Goal: Task Accomplishment & Management: Manage account settings

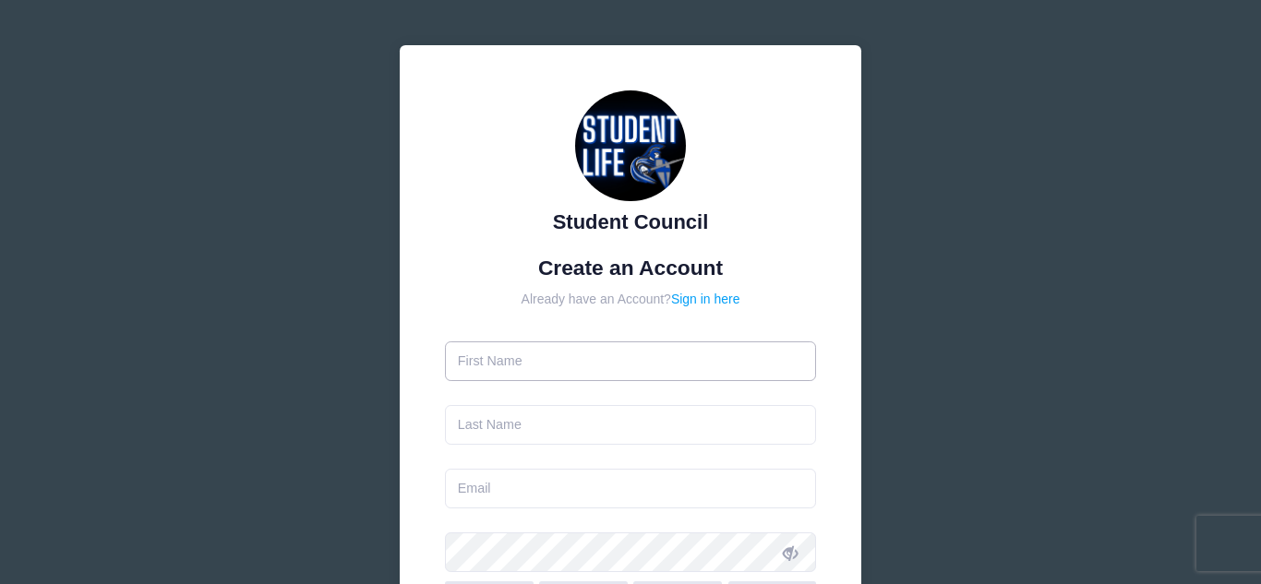
click at [535, 361] on input "text" at bounding box center [631, 362] width 372 height 40
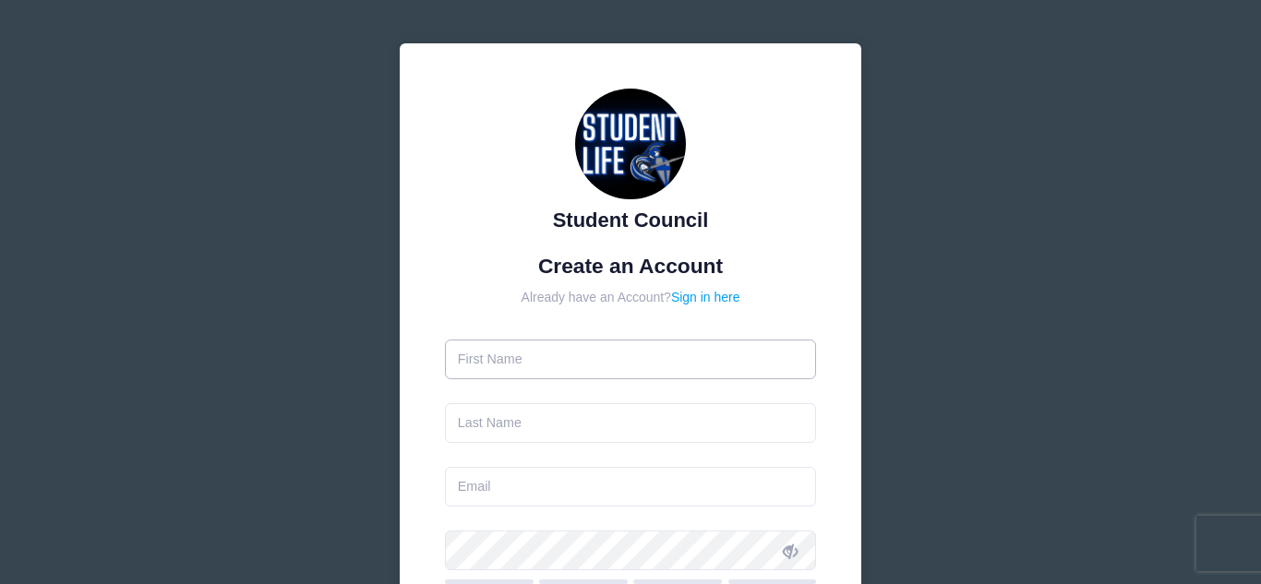
click at [529, 369] on input "text" at bounding box center [631, 360] width 372 height 40
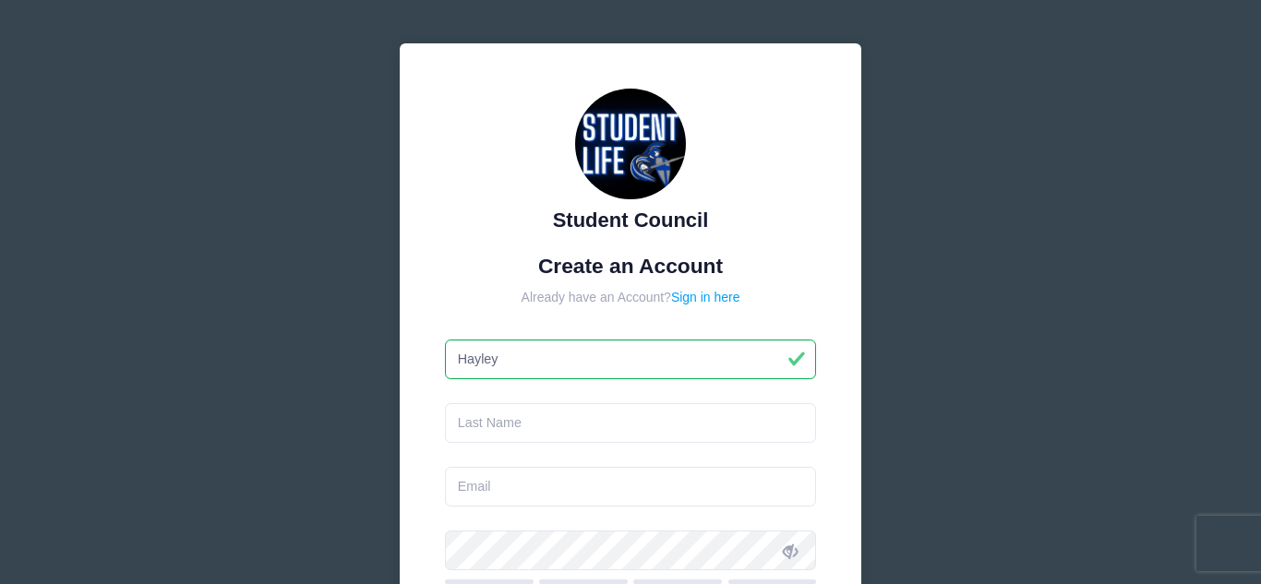
type input "Hayley"
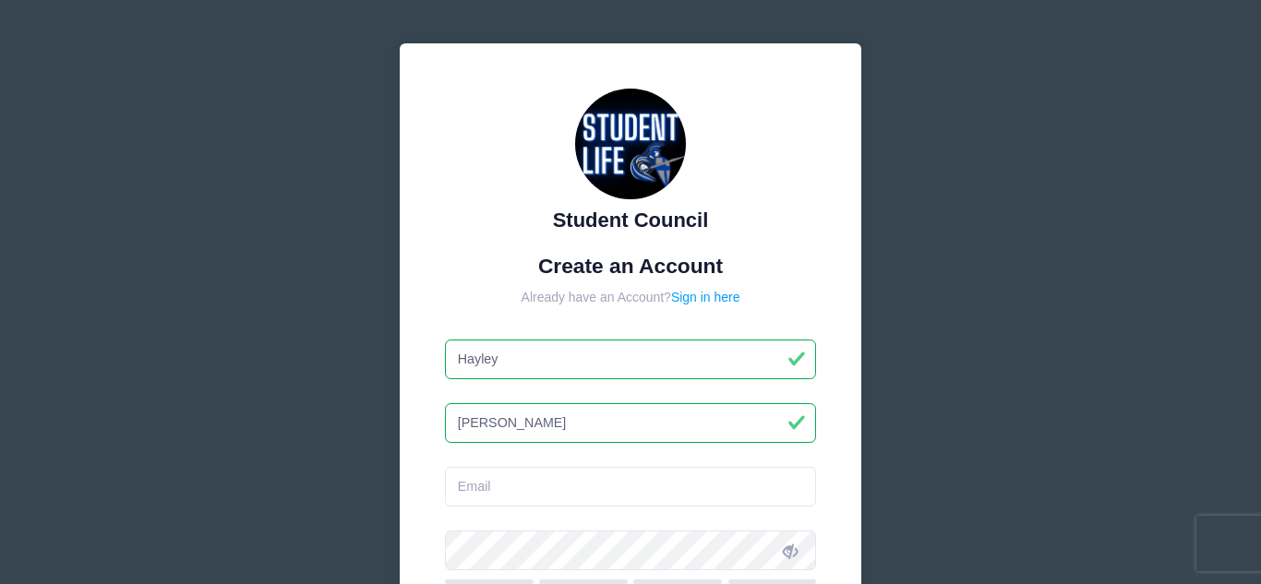
type input "McCrory"
click at [505, 488] on input "email" at bounding box center [631, 487] width 372 height 40
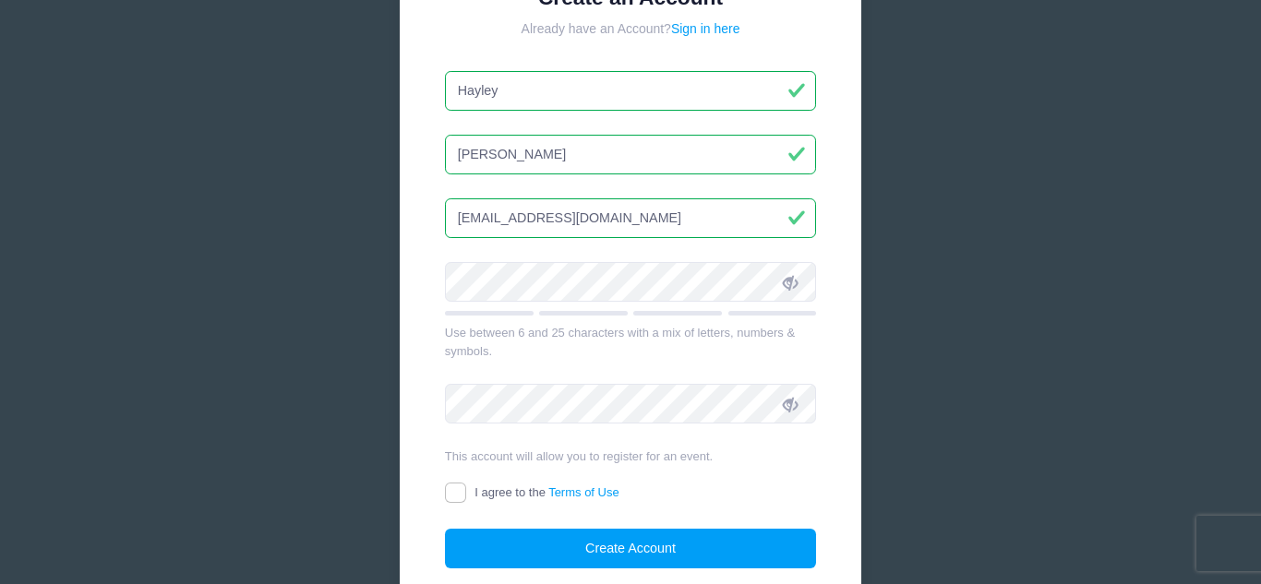
scroll to position [271, 0]
type input "[EMAIL_ADDRESS][DOMAIN_NAME]"
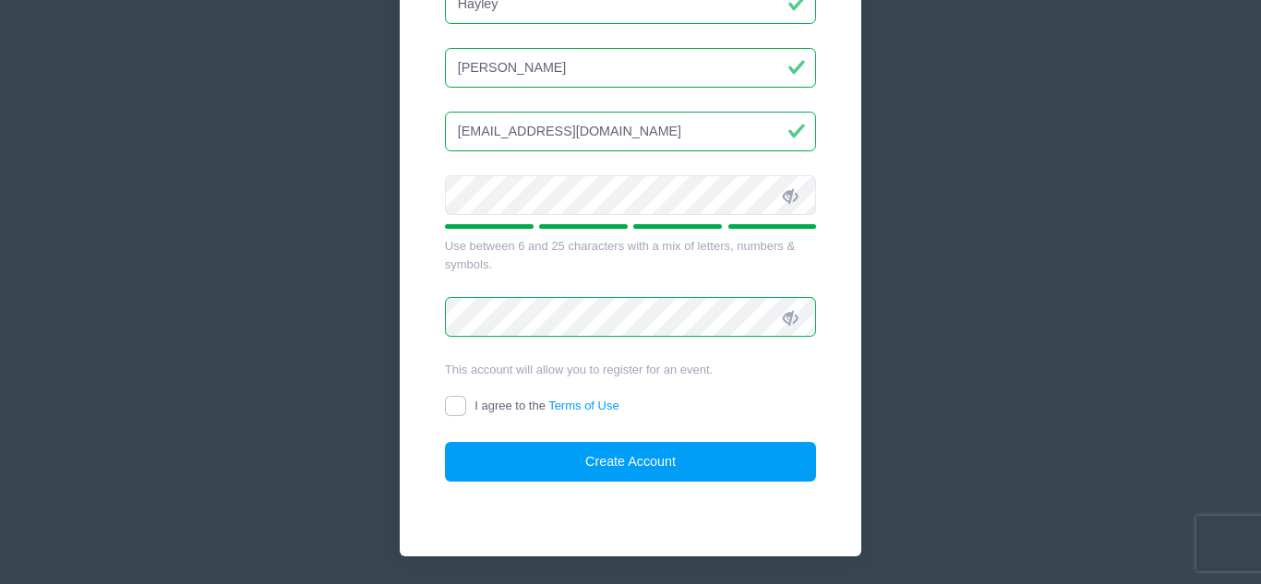
scroll to position [364, 0]
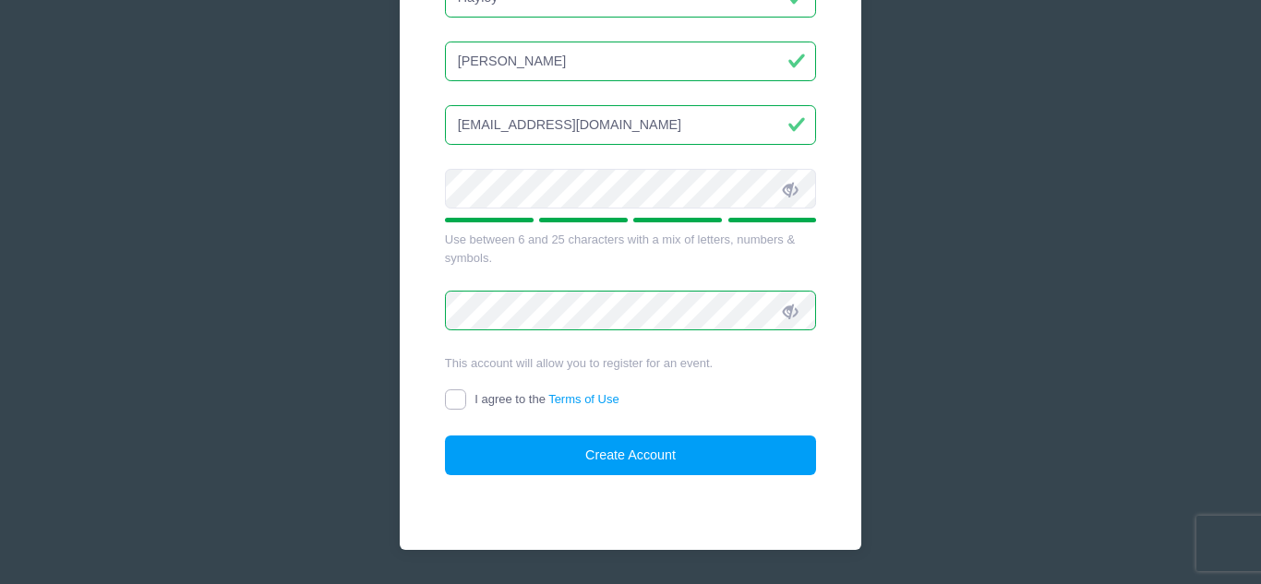
click at [452, 394] on input "I agree to the Terms of Use" at bounding box center [455, 400] width 21 height 21
checkbox input "true"
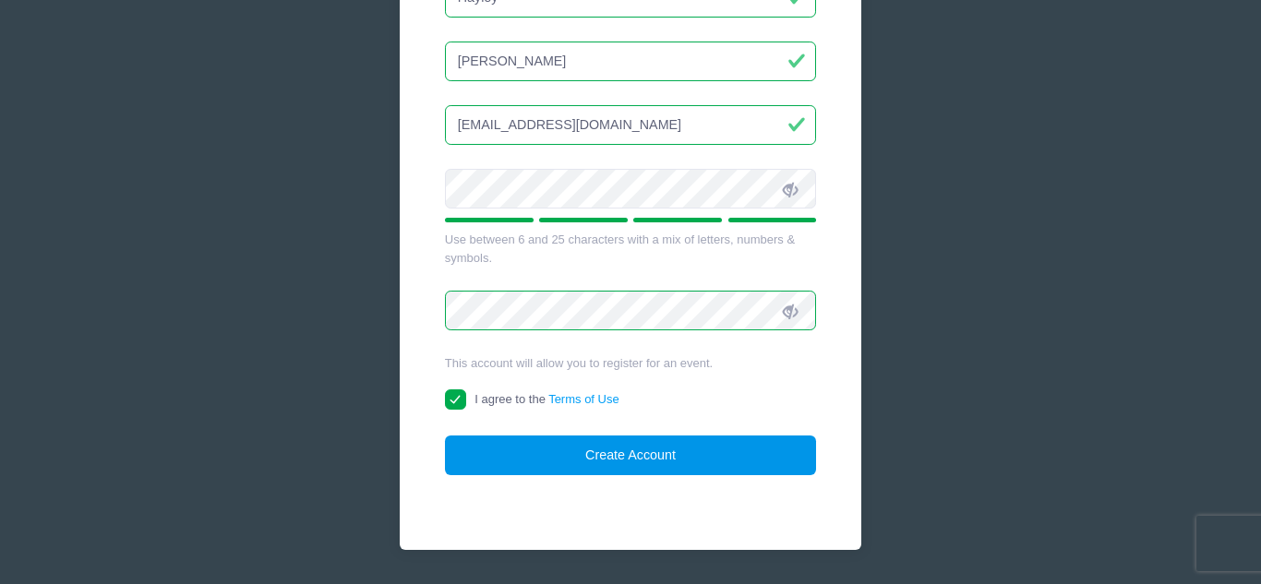
click at [566, 454] on button "Create Account" at bounding box center [631, 456] width 372 height 40
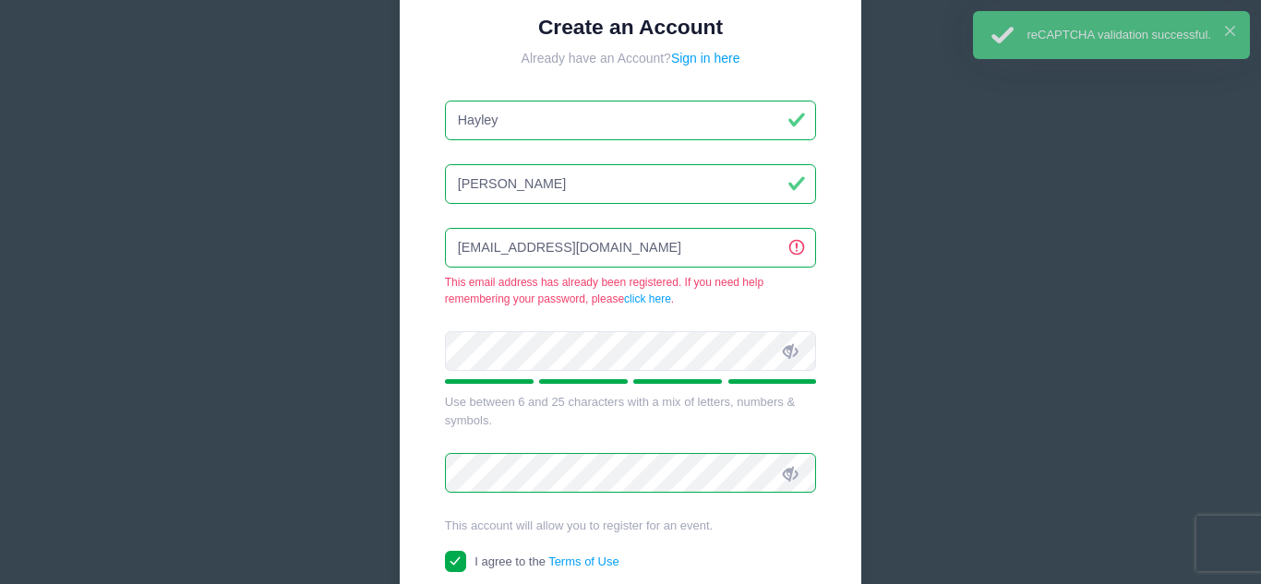
scroll to position [233, 0]
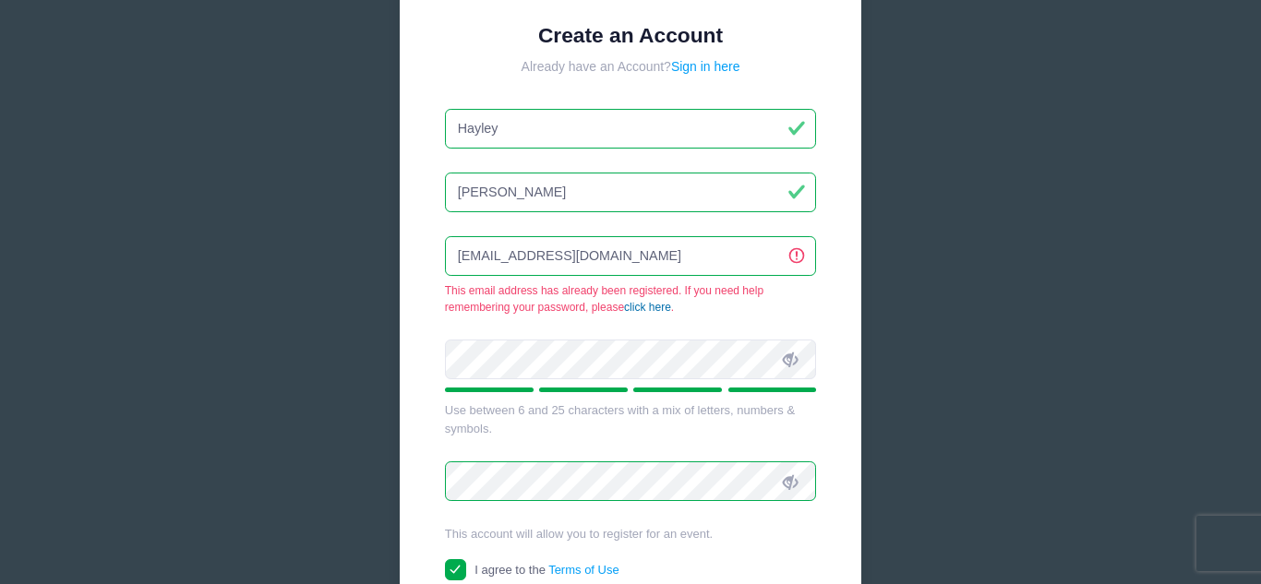
click at [662, 310] on link "click here" at bounding box center [647, 307] width 47 height 13
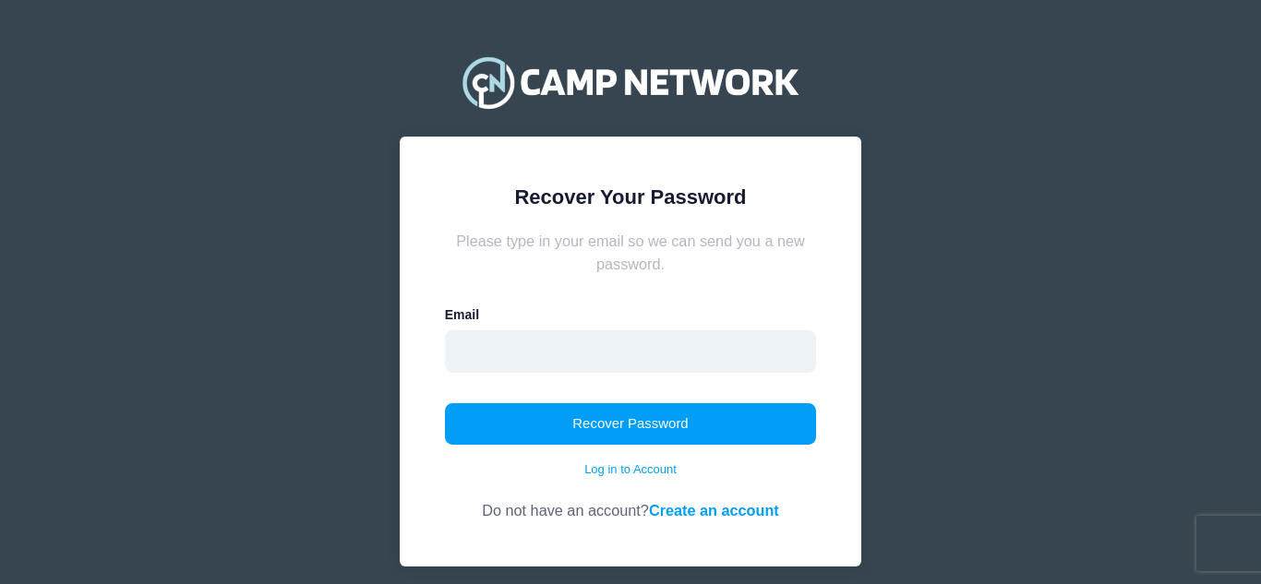
click at [608, 345] on input "email" at bounding box center [631, 352] width 372 height 42
type input "[EMAIL_ADDRESS][DOMAIN_NAME]"
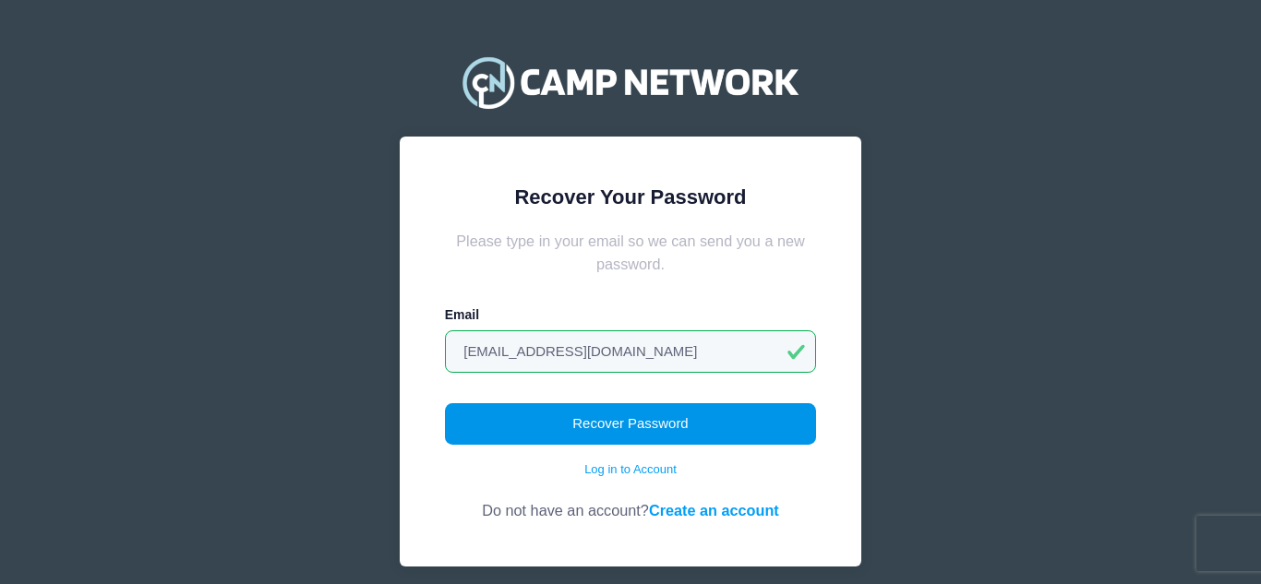
click at [617, 427] on button "Recover Password" at bounding box center [631, 425] width 372 height 42
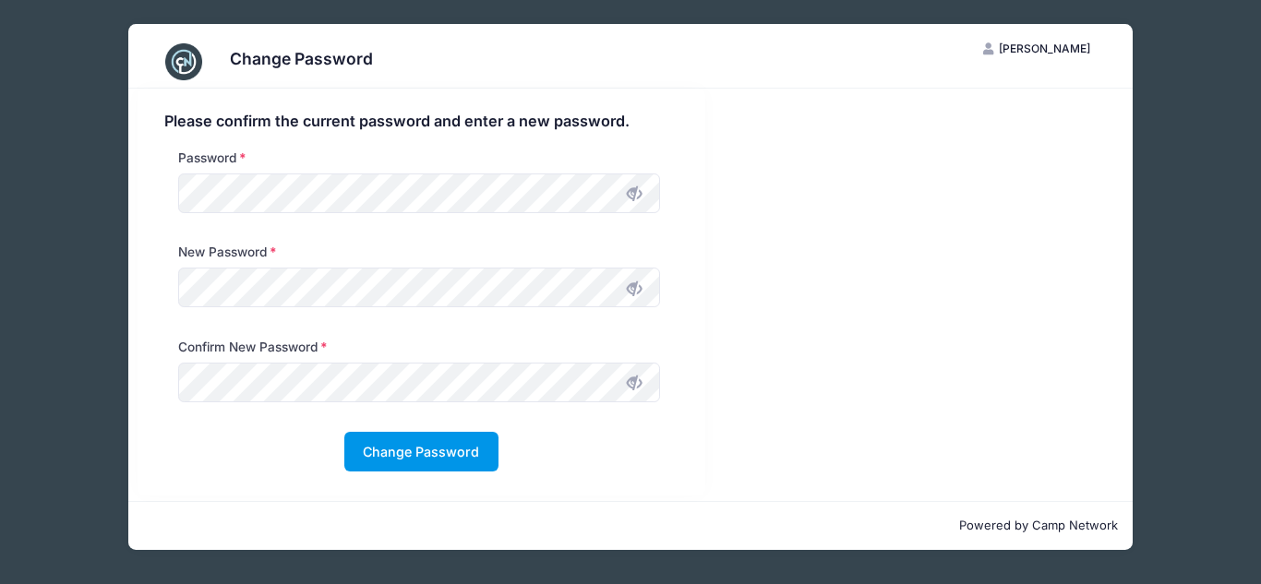
click at [394, 453] on button "Change Password" at bounding box center [421, 452] width 154 height 40
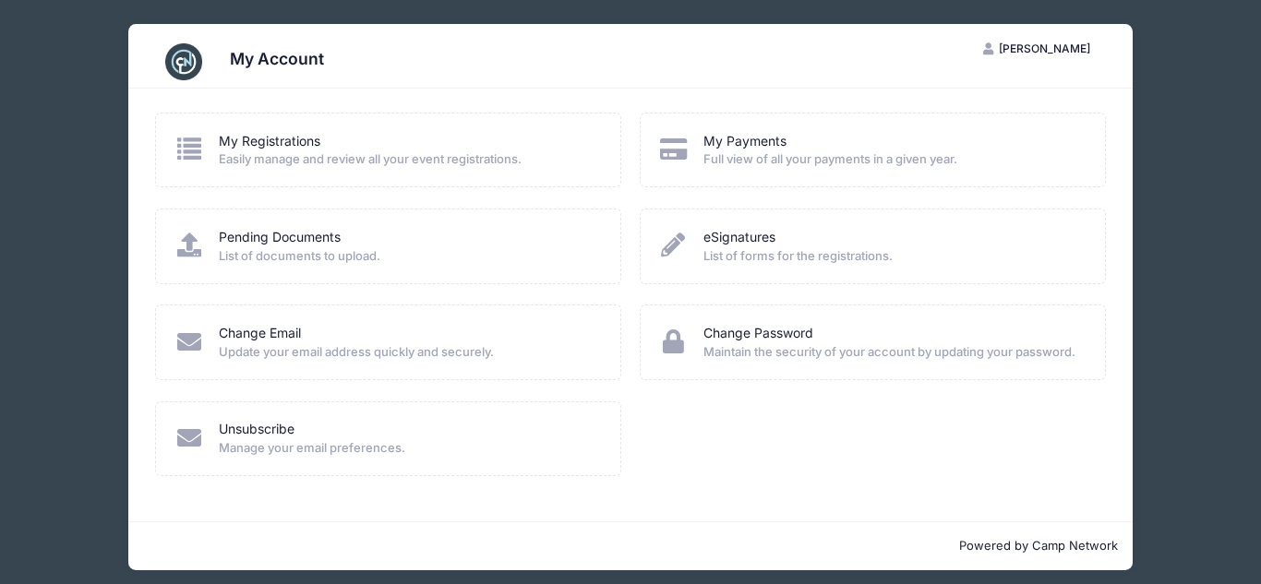
click at [402, 167] on span "Easily manage and review all your event registrations." at bounding box center [408, 160] width 378 height 18
click at [182, 145] on icon at bounding box center [190, 149] width 30 height 24
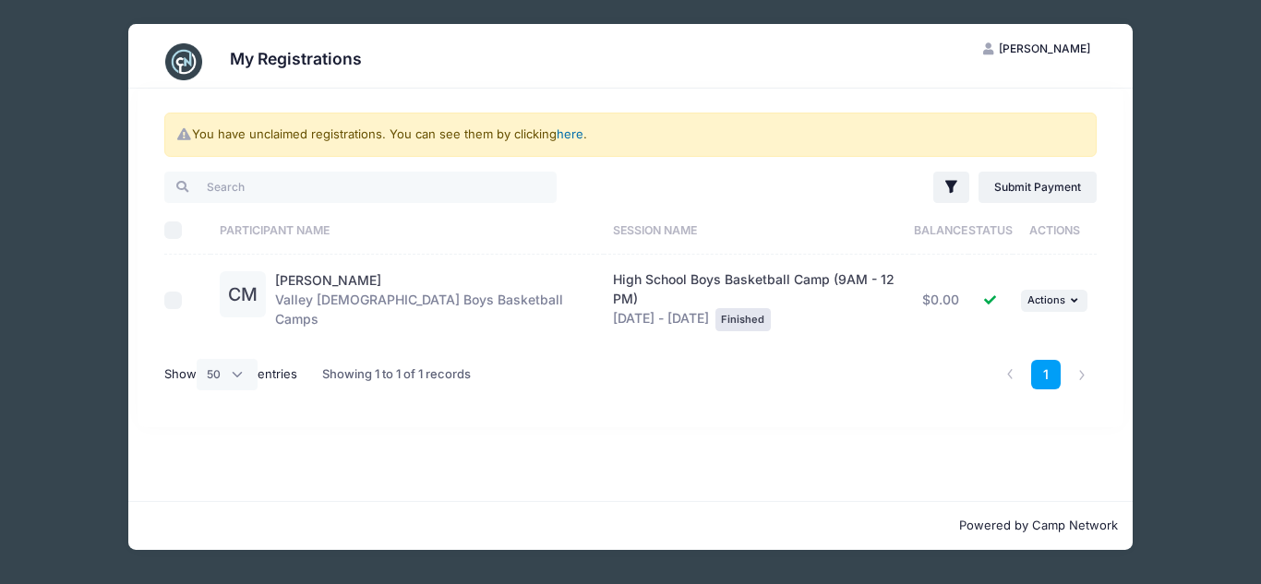
click at [571, 137] on link "here" at bounding box center [570, 133] width 27 height 15
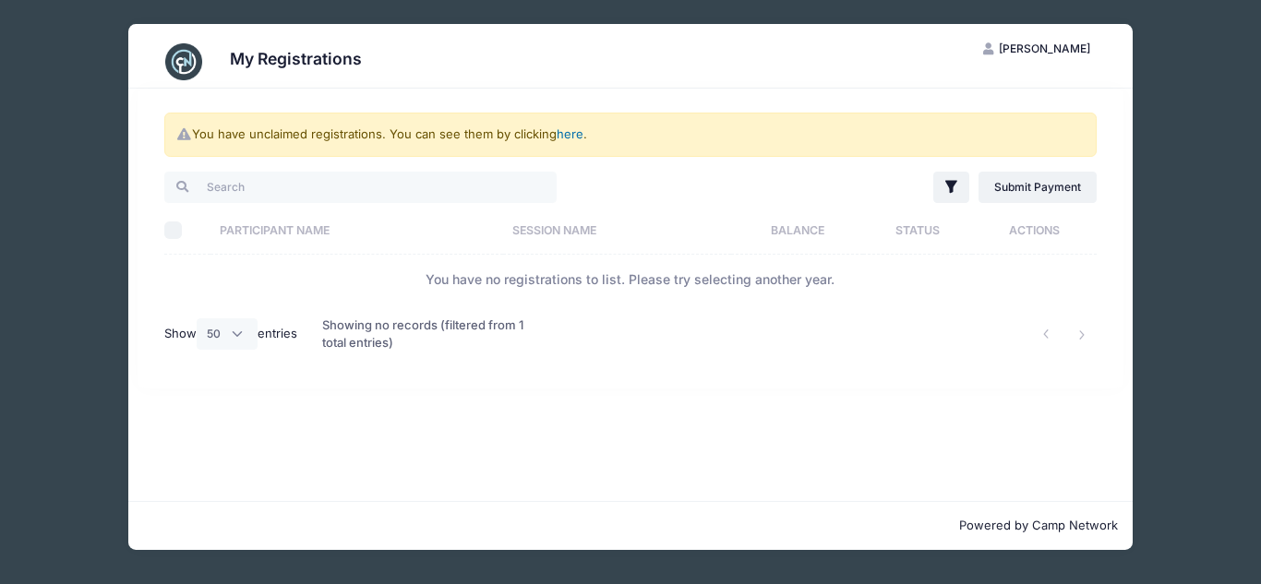
click at [566, 138] on link "here" at bounding box center [570, 133] width 27 height 15
click at [575, 140] on link "here" at bounding box center [570, 133] width 27 height 15
click at [232, 342] on select "All 10 25 50" at bounding box center [227, 334] width 61 height 31
select select "-1"
click at [199, 319] on select "All 10 25 50" at bounding box center [227, 334] width 61 height 31
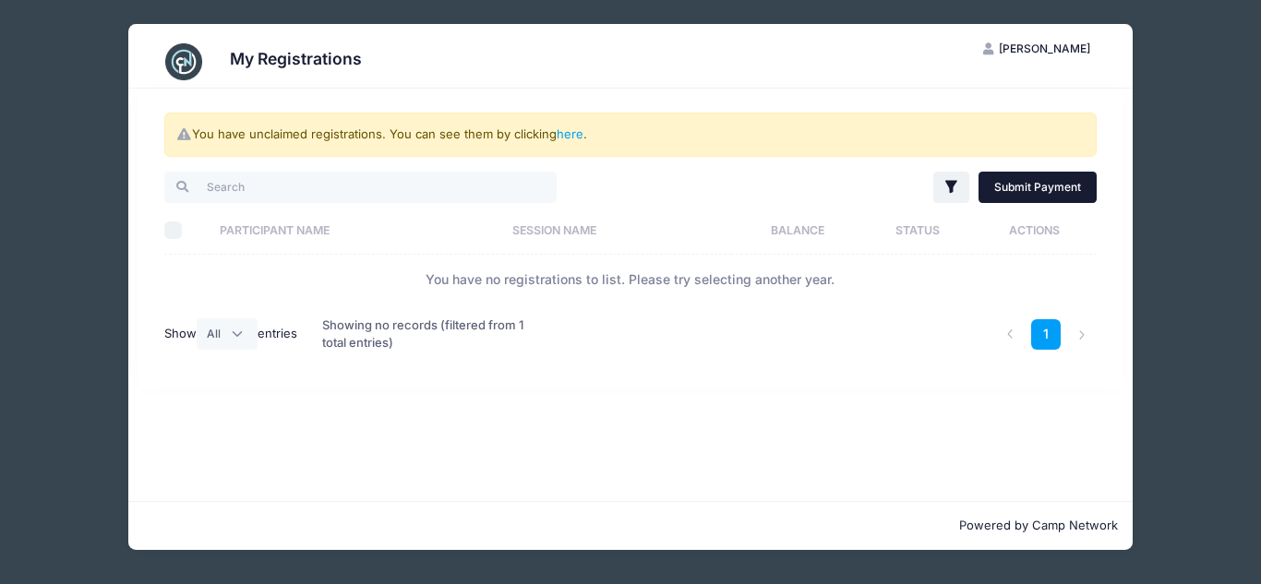
click at [1009, 190] on link "Submit Payment" at bounding box center [1038, 187] width 119 height 31
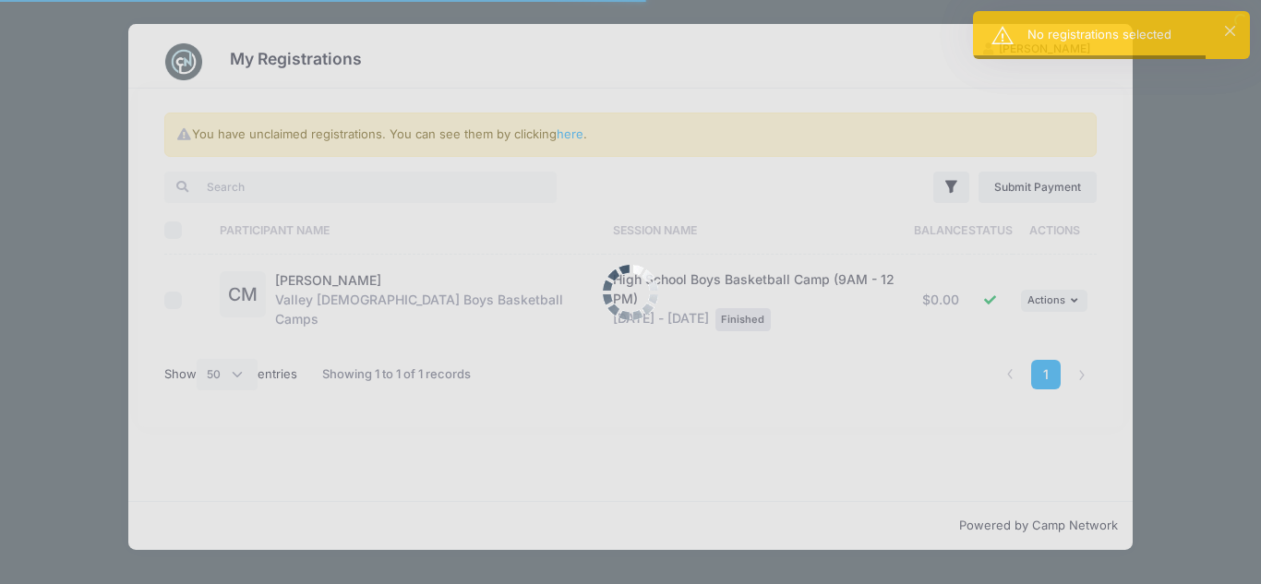
select select "50"
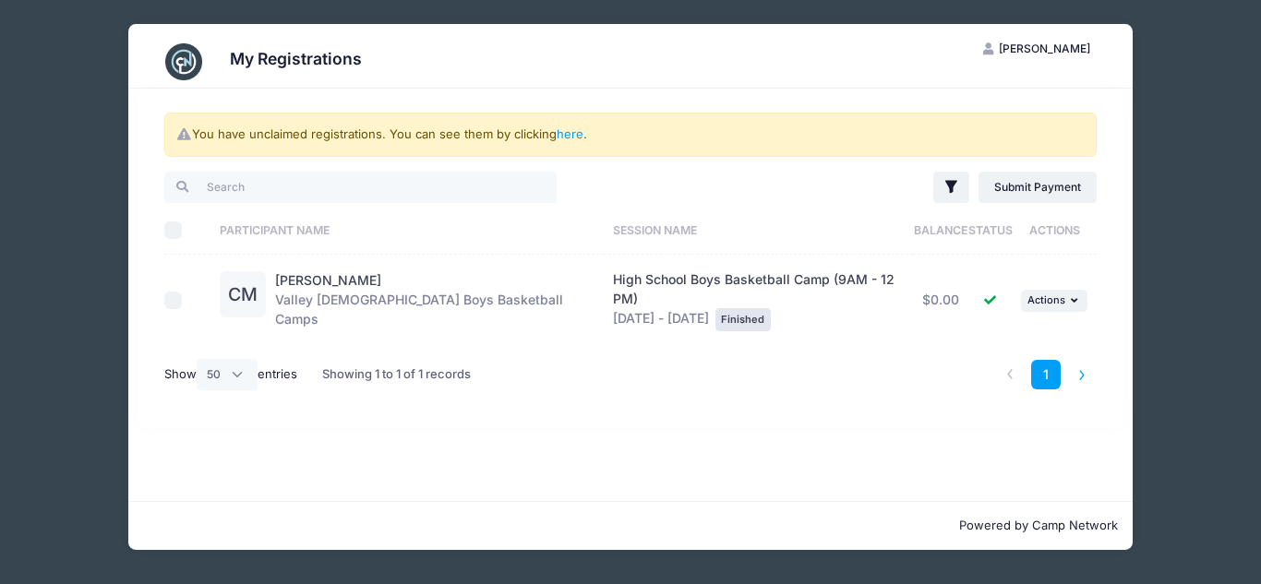
click at [1083, 360] on li at bounding box center [1082, 375] width 30 height 30
click at [568, 135] on link "here" at bounding box center [570, 133] width 27 height 15
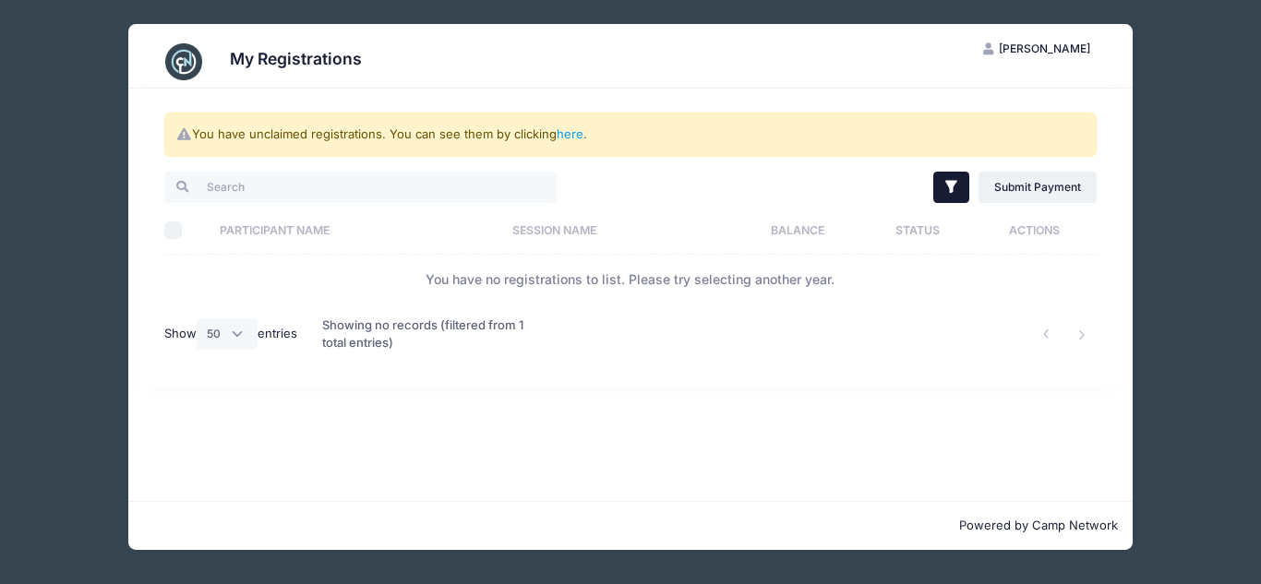
click at [946, 187] on icon "button" at bounding box center [952, 187] width 18 height 18
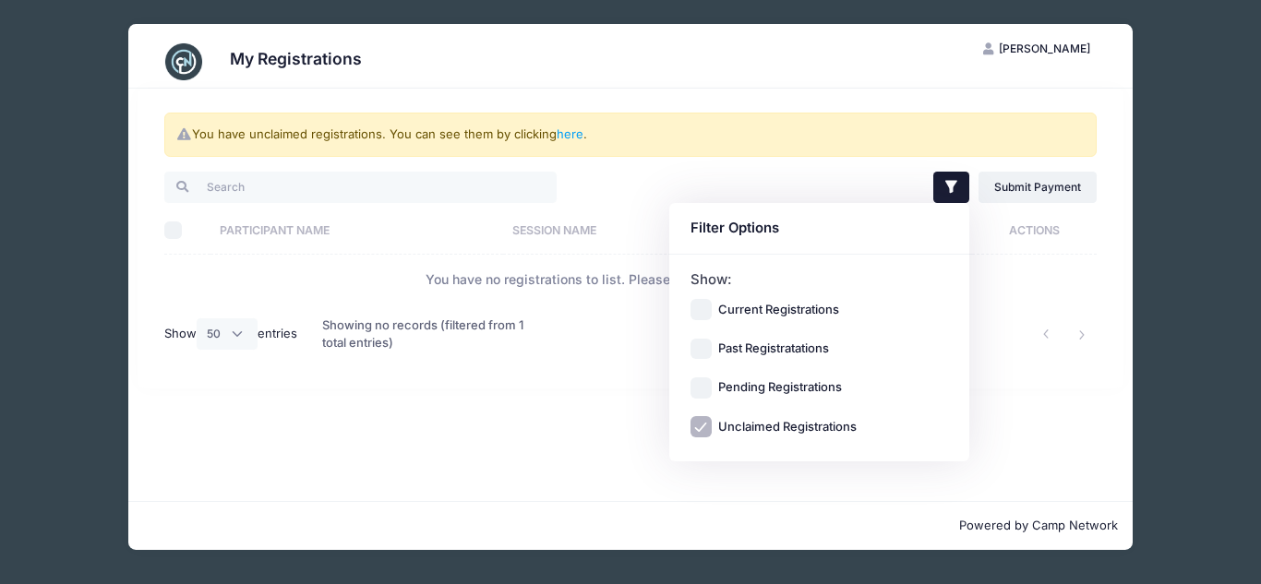
click at [821, 92] on div "You have unclaimed registrations. You can see them by clicking here . Filter Fi…" at bounding box center [631, 239] width 987 height 300
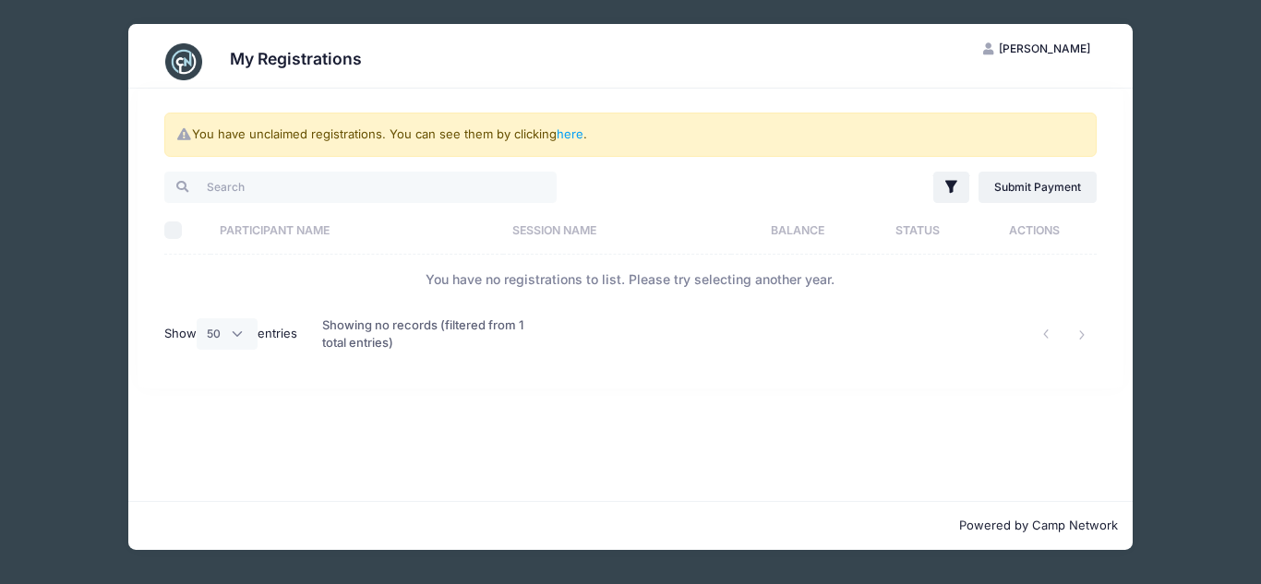
click at [106, 198] on div "My Registrations HM Hayley McCrory My Account Logout You have unclaimed registr…" at bounding box center [631, 287] width 1206 height 574
click at [383, 228] on th "Participant Name" at bounding box center [357, 230] width 292 height 49
click at [573, 136] on link "here" at bounding box center [570, 133] width 27 height 15
click at [211, 58] on div "My Registrations" at bounding box center [630, 62] width 951 height 52
click at [196, 63] on img at bounding box center [183, 61] width 37 height 37
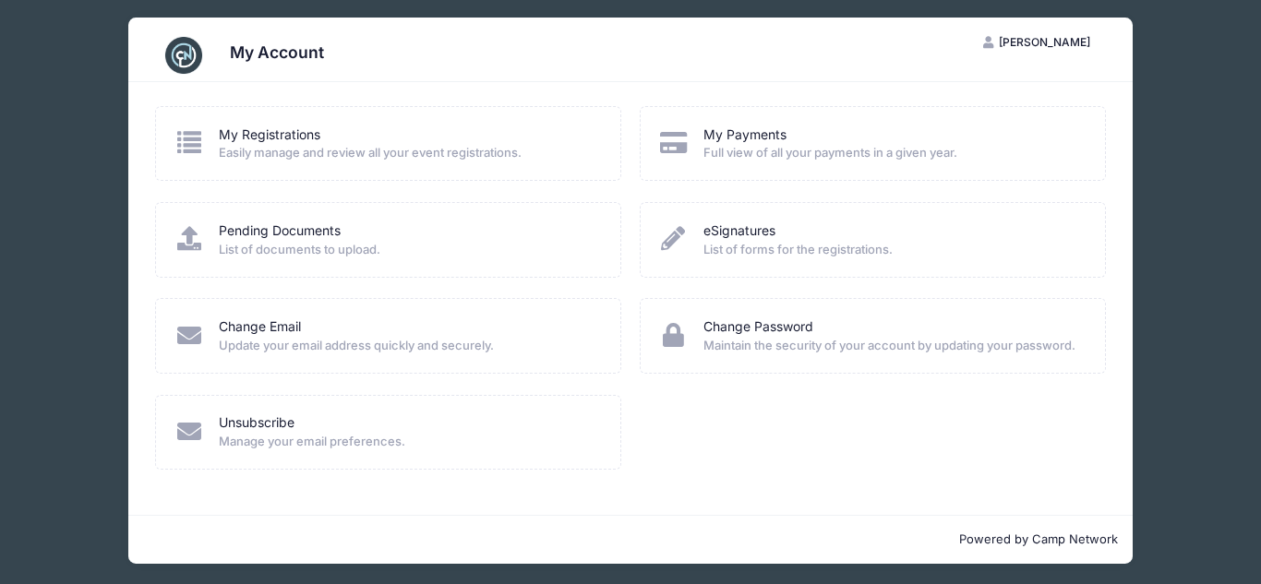
scroll to position [10, 0]
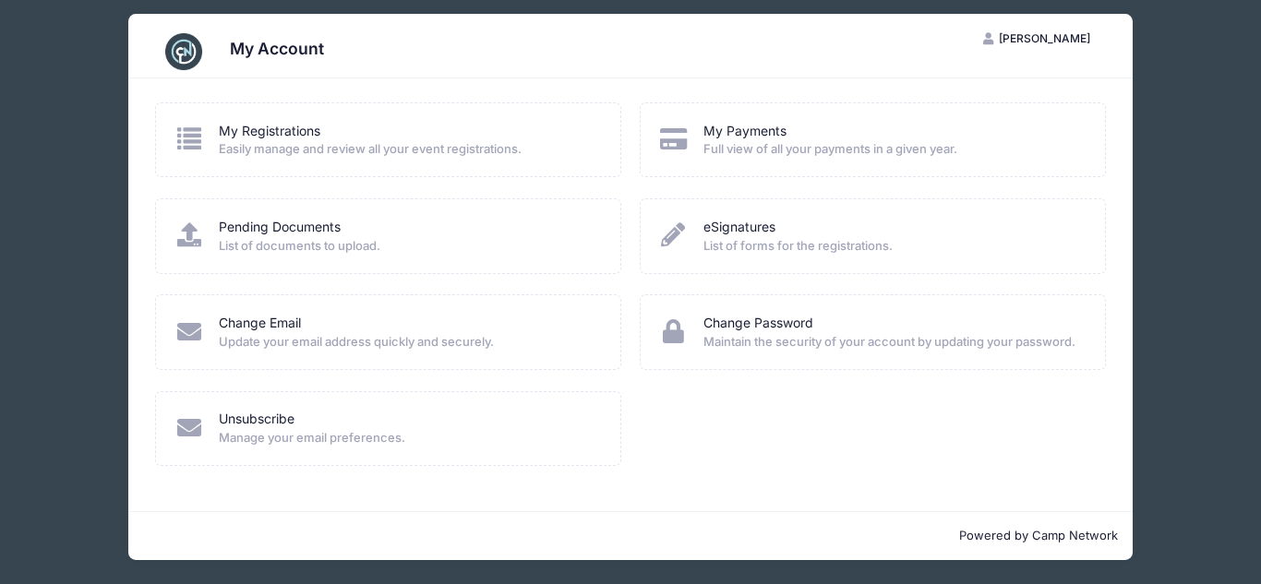
click at [390, 141] on span "Easily manage and review all your event registrations." at bounding box center [408, 149] width 378 height 18
click at [192, 148] on icon at bounding box center [190, 138] width 30 height 24
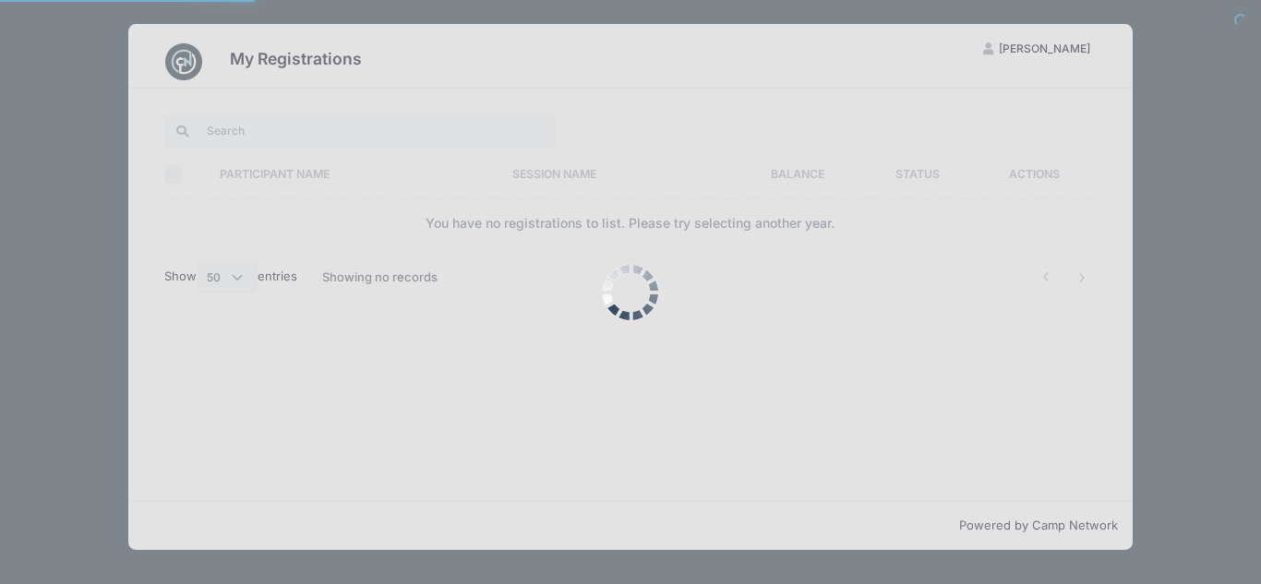
select select "50"
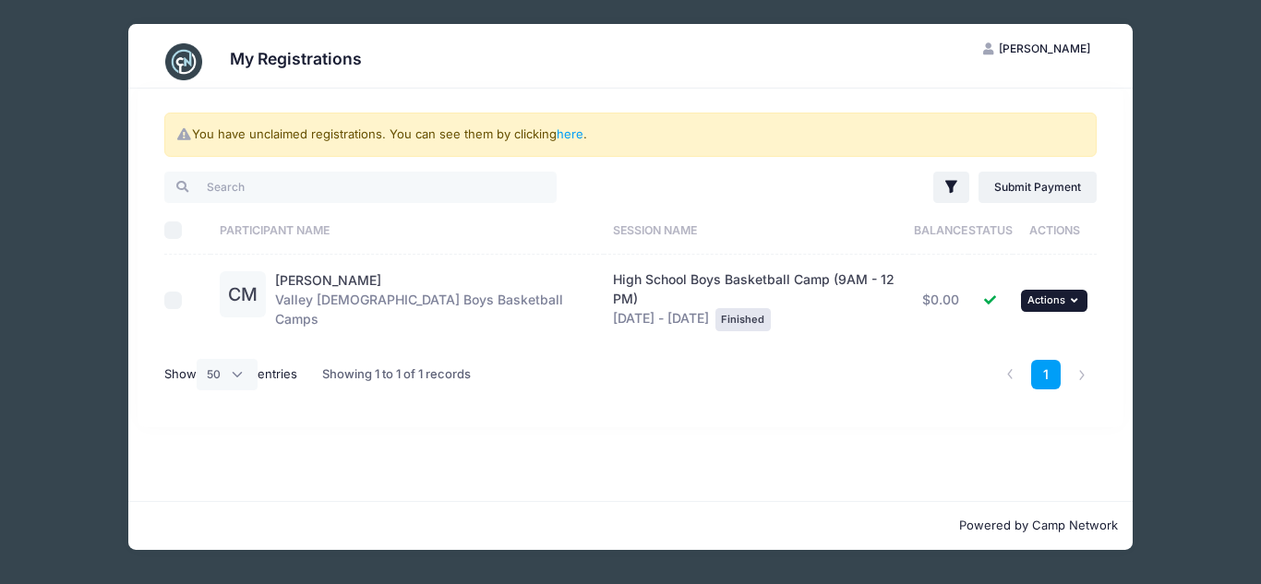
click at [1066, 290] on button "... Actions" at bounding box center [1054, 301] width 66 height 22
click at [1059, 100] on div "You have unclaimed registrations. You can see them by clicking here . Filter Fi…" at bounding box center [631, 258] width 987 height 339
click at [175, 63] on img at bounding box center [183, 61] width 37 height 37
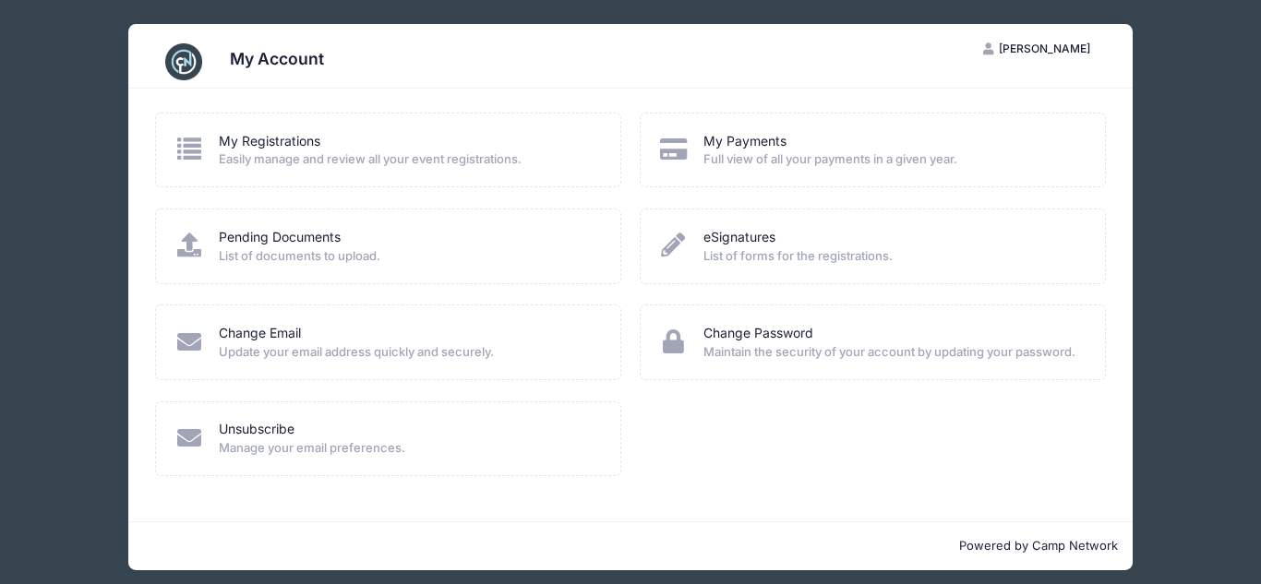
click at [1000, 50] on button "HM [PERSON_NAME]" at bounding box center [1037, 48] width 139 height 31
click at [982, 100] on link "My Account" at bounding box center [991, 94] width 213 height 35
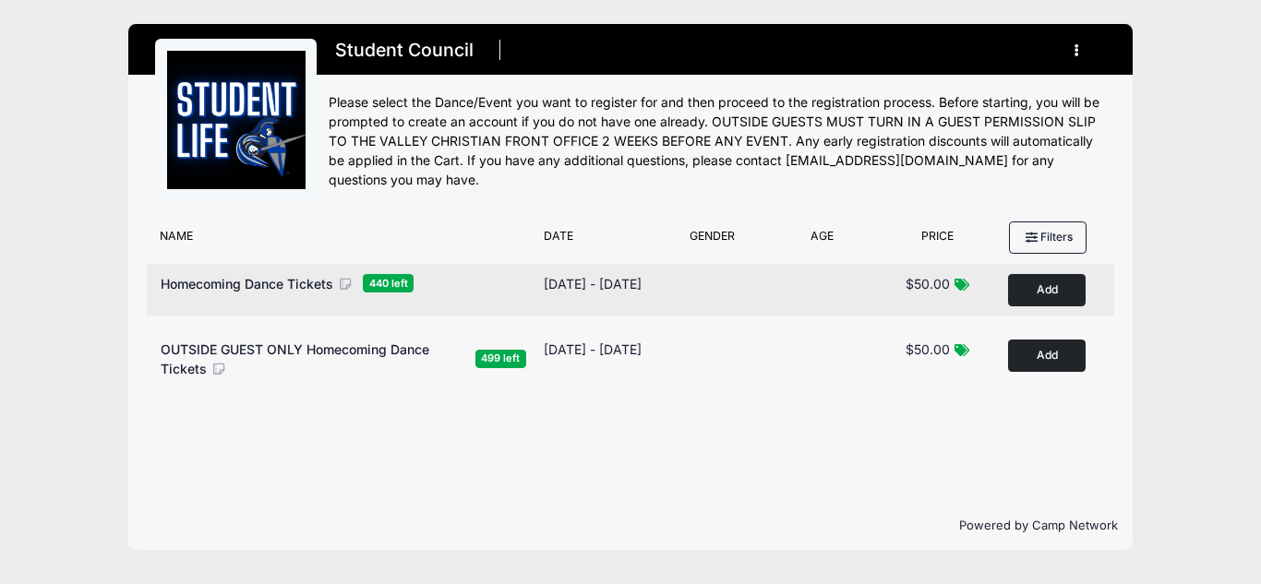
click at [943, 316] on div "Homecoming Dance Tickets 440 left Dates [DATE] - [DATE] [DATE] - [DATE] Type Ag…" at bounding box center [630, 290] width 967 height 52
